Goal: Find contact information: Find contact information

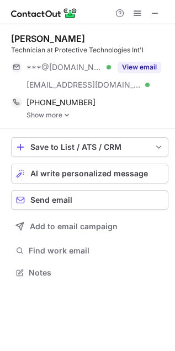
scroll to position [283, 175]
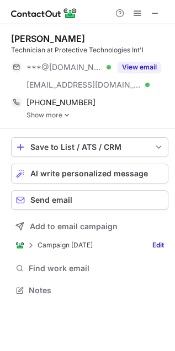
click at [61, 116] on link "Show more" at bounding box center [97, 115] width 142 height 8
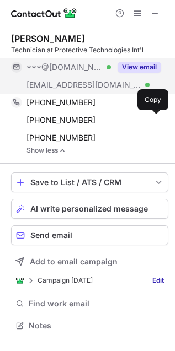
click at [139, 66] on button "View email" at bounding box center [139, 67] width 44 height 11
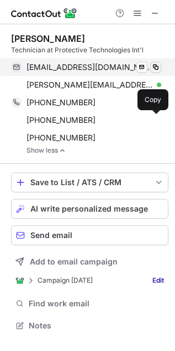
click at [153, 66] on span at bounding box center [155, 67] width 9 height 9
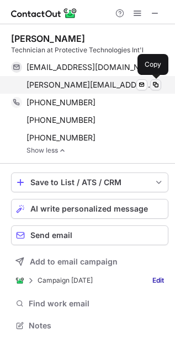
click at [150, 84] on button at bounding box center [155, 84] width 11 height 11
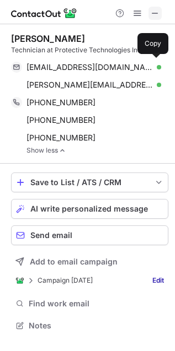
click at [153, 9] on span at bounding box center [155, 13] width 9 height 9
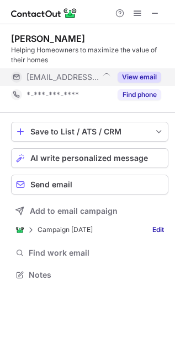
scroll to position [267, 175]
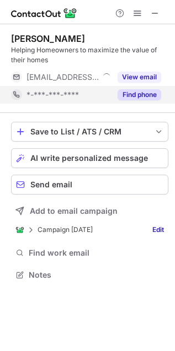
click at [152, 93] on button "Find phone" at bounding box center [139, 94] width 44 height 11
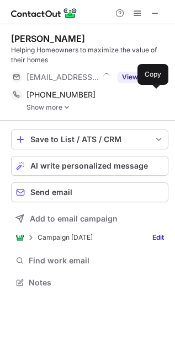
scroll to position [275, 175]
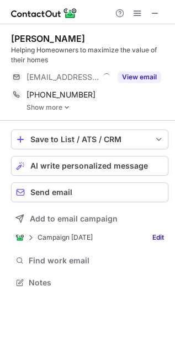
click at [52, 109] on link "Show more" at bounding box center [97, 108] width 142 height 8
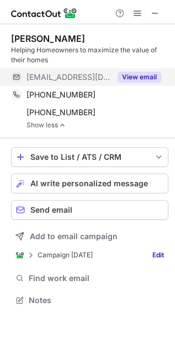
click at [136, 76] on button "View email" at bounding box center [139, 77] width 44 height 11
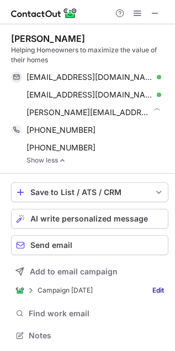
scroll to position [328, 167]
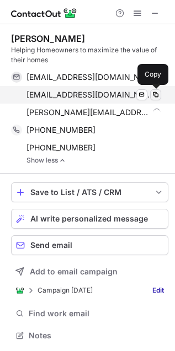
click at [156, 94] on span at bounding box center [155, 94] width 9 height 9
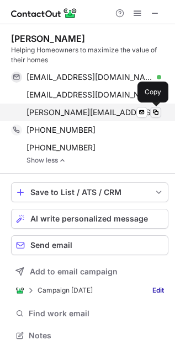
click at [156, 112] on span at bounding box center [155, 112] width 9 height 9
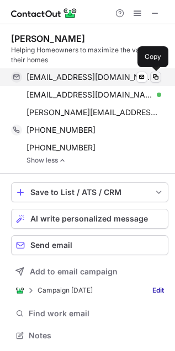
click at [153, 74] on span at bounding box center [155, 77] width 9 height 9
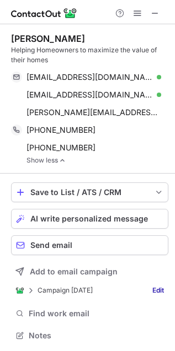
click at [26, 39] on div "[PERSON_NAME]" at bounding box center [48, 38] width 74 height 11
copy div "[PERSON_NAME]"
click at [153, 9] on span at bounding box center [155, 13] width 9 height 9
